Goal: Transaction & Acquisition: Purchase product/service

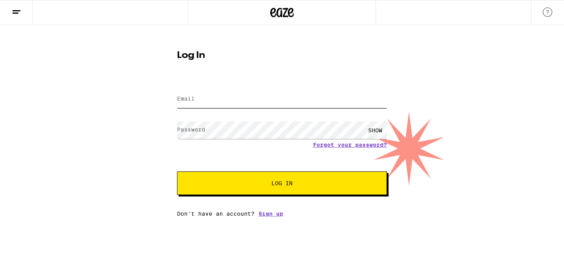
type input "[PERSON_NAME][EMAIL_ADDRESS][DOMAIN_NAME]"
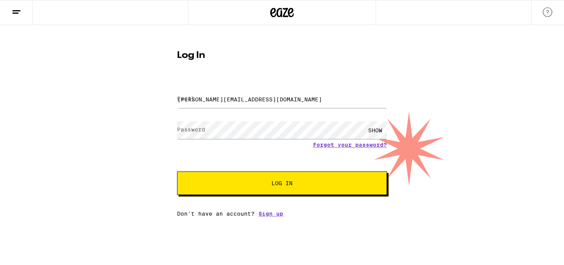
click at [236, 188] on button "Log In" at bounding box center [282, 184] width 210 height 24
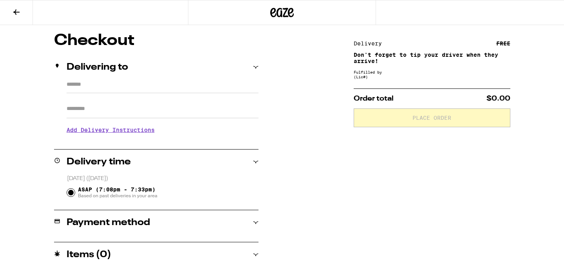
type input "**********"
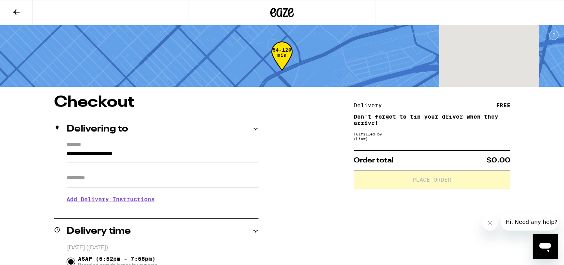
click at [281, 5] on icon at bounding box center [282, 12] width 24 height 14
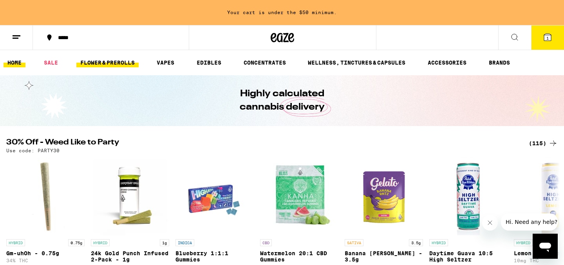
click at [124, 61] on link "FLOWER & PREROLLS" at bounding box center [107, 62] width 62 height 9
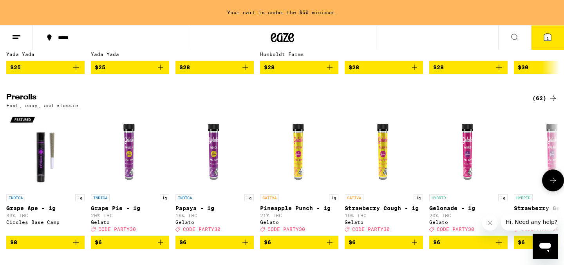
scroll to position [417, 0]
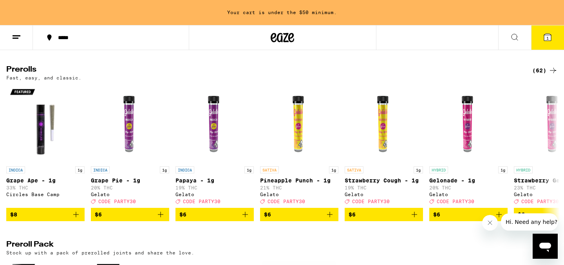
click at [545, 75] on div "(62)" at bounding box center [544, 70] width 25 height 9
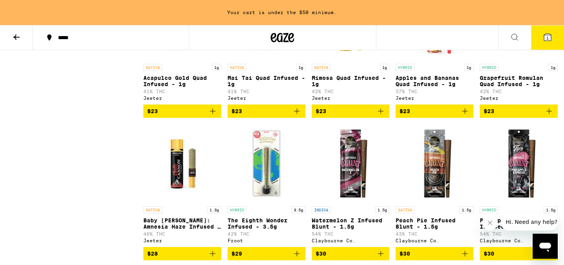
scroll to position [1566, 0]
